Goal: Task Accomplishment & Management: Manage account settings

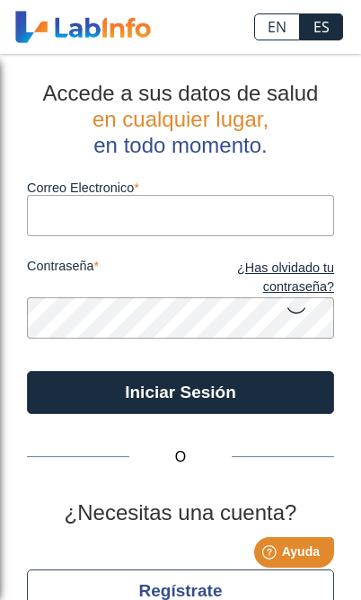
click at [224, 205] on input "Correo Electronico" at bounding box center [180, 215] width 307 height 40
type input "[EMAIL_ADDRESS][DOMAIN_NAME]"
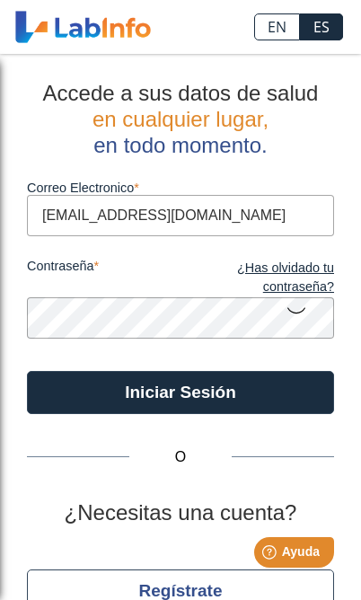
click at [180, 391] on button "Iniciar Sesión" at bounding box center [180, 392] width 307 height 43
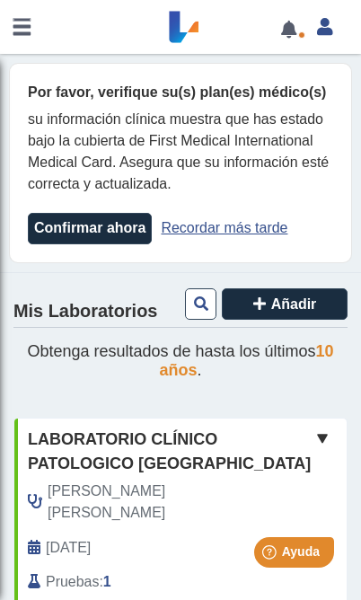
scroll to position [-2, 0]
